Goal: Information Seeking & Learning: Check status

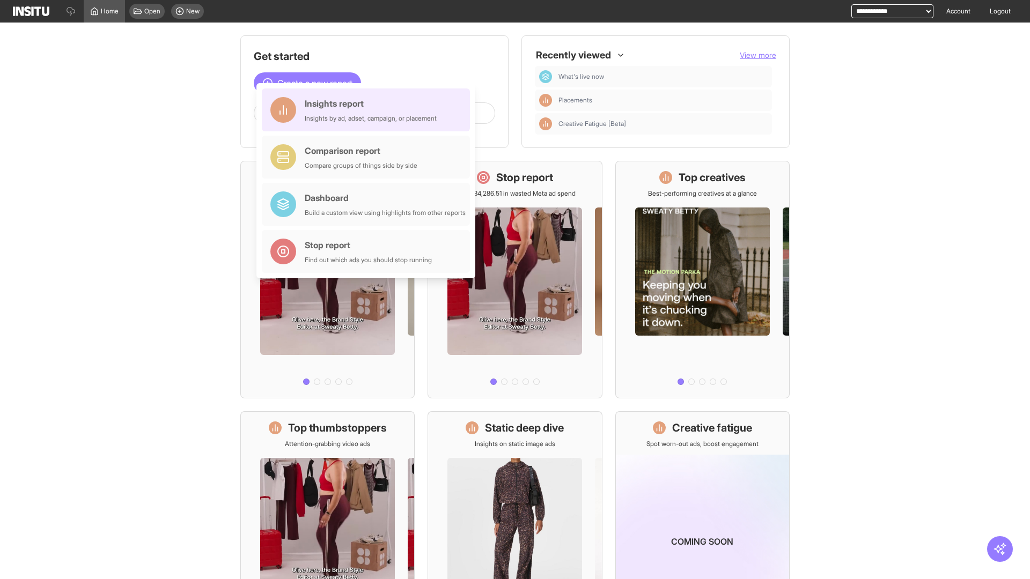
click at [368, 110] on div "Insights report Insights by ad, adset, campaign, or placement" at bounding box center [371, 110] width 132 height 26
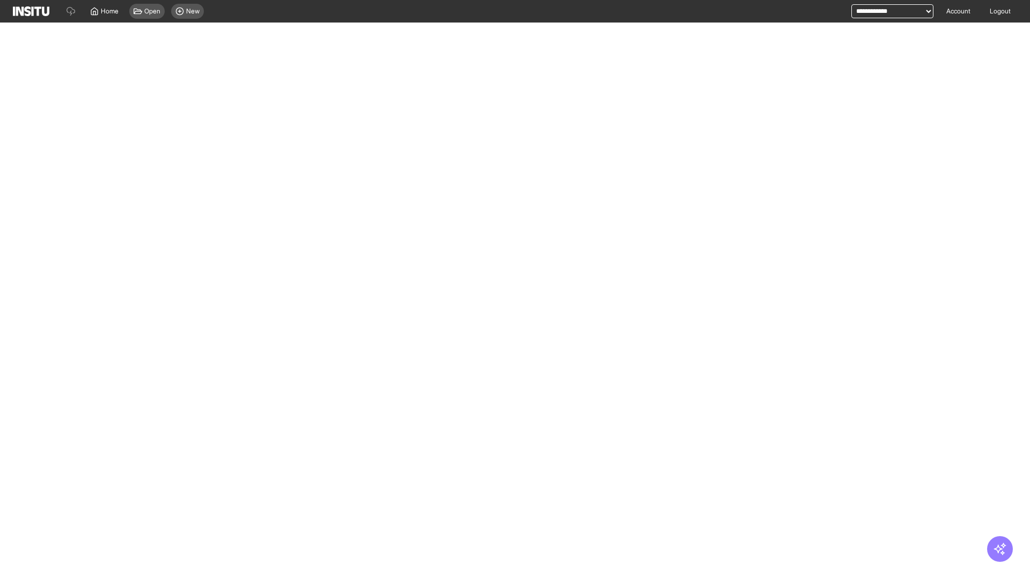
select select "**"
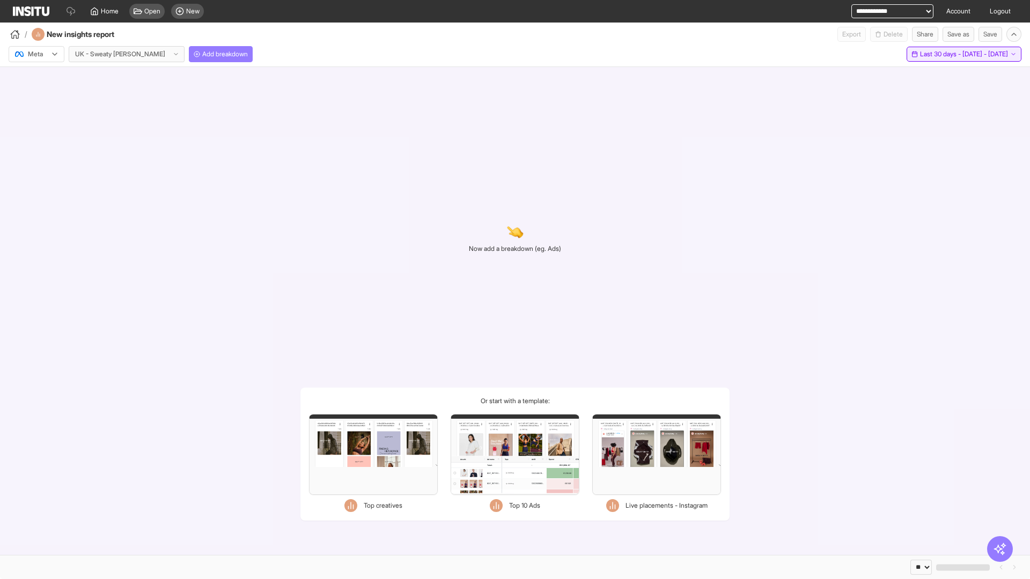
click at [948, 54] on span "Last 30 days - [DATE] - [DATE]" at bounding box center [964, 54] width 88 height 9
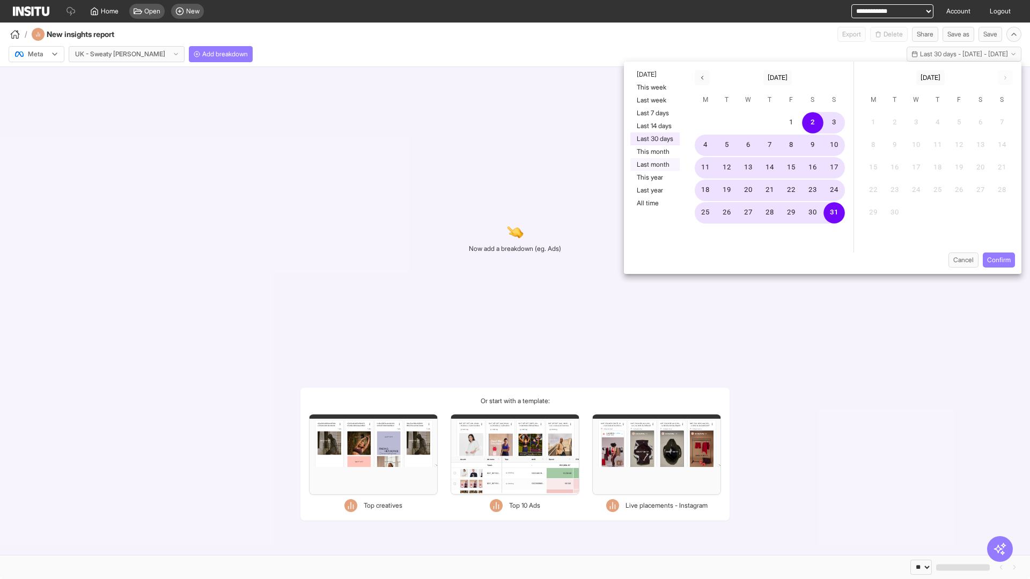
click at [654, 165] on button "Last month" at bounding box center [654, 164] width 49 height 13
